Goal: Information Seeking & Learning: Learn about a topic

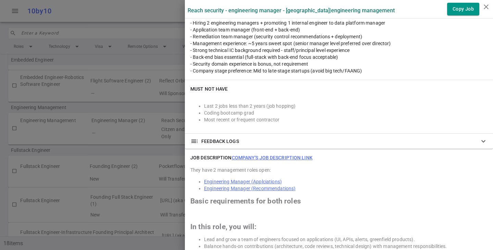
scroll to position [240, 0]
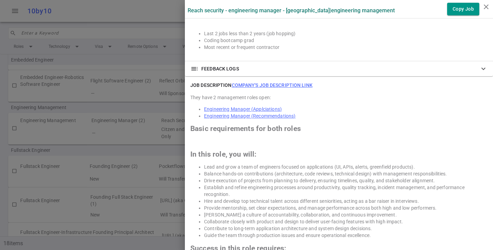
click at [0, 116] on div at bounding box center [246, 125] width 493 height 250
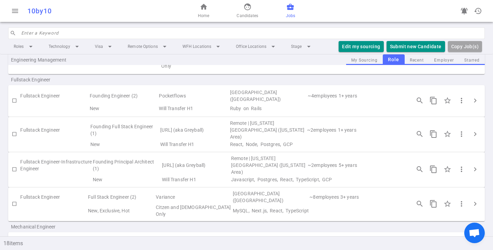
scroll to position [2, 0]
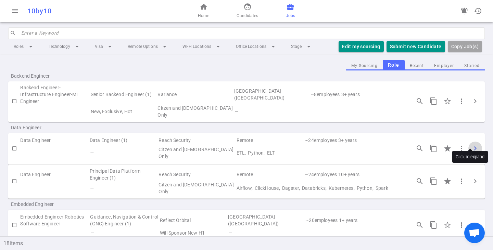
click at [471, 145] on span "chevron_right" at bounding box center [475, 149] width 8 height 8
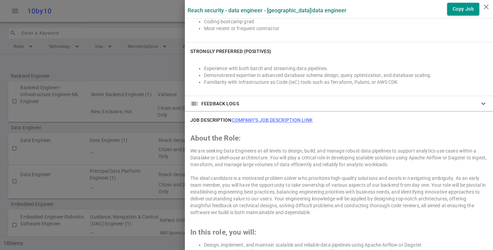
scroll to position [274, 0]
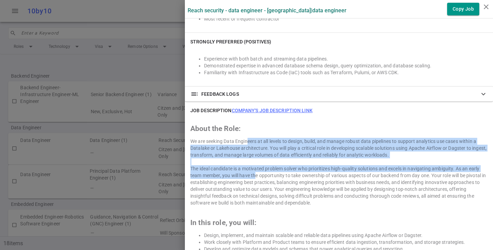
drag, startPoint x: 246, startPoint y: 159, endPoint x: 252, endPoint y: 177, distance: 19.2
click at [252, 177] on div "The ideal candidate is a motivated problem solver who prioritizes high-quality …" at bounding box center [338, 185] width 297 height 41
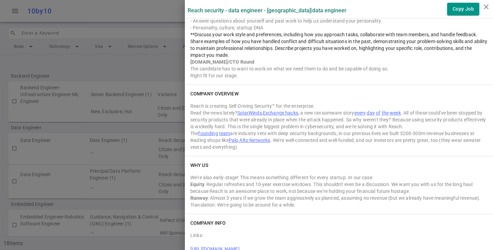
scroll to position [908, 0]
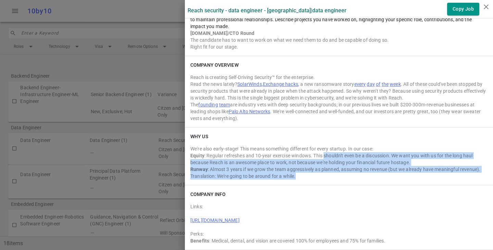
drag, startPoint x: 319, startPoint y: 152, endPoint x: 320, endPoint y: 175, distance: 22.3
click at [320, 175] on div "We're also early-stage! This means something different for every startup. In ou…" at bounding box center [338, 163] width 297 height 34
click at [320, 175] on div "Runway : Almost 3 years if we grow the team aggressively as planned, assuming n…" at bounding box center [338, 173] width 297 height 14
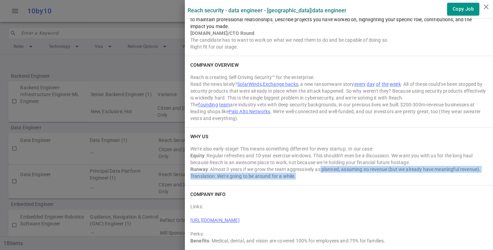
drag, startPoint x: 320, startPoint y: 175, endPoint x: 316, endPoint y: 166, distance: 9.4
click at [316, 166] on div "Runway : Almost 3 years if we grow the team aggressively as planned, assuming n…" at bounding box center [338, 173] width 297 height 14
drag, startPoint x: 311, startPoint y: 170, endPoint x: 315, endPoint y: 183, distance: 13.3
click at [315, 183] on div "WHY US We're also early-stage! This means something different for every startup…" at bounding box center [339, 157] width 308 height 58
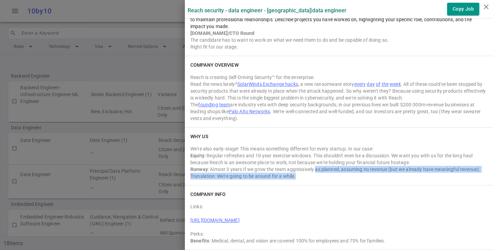
click at [315, 183] on div "WHY US We're also early-stage! This means something different for every startup…" at bounding box center [339, 157] width 308 height 58
